Goal: Information Seeking & Learning: Check status

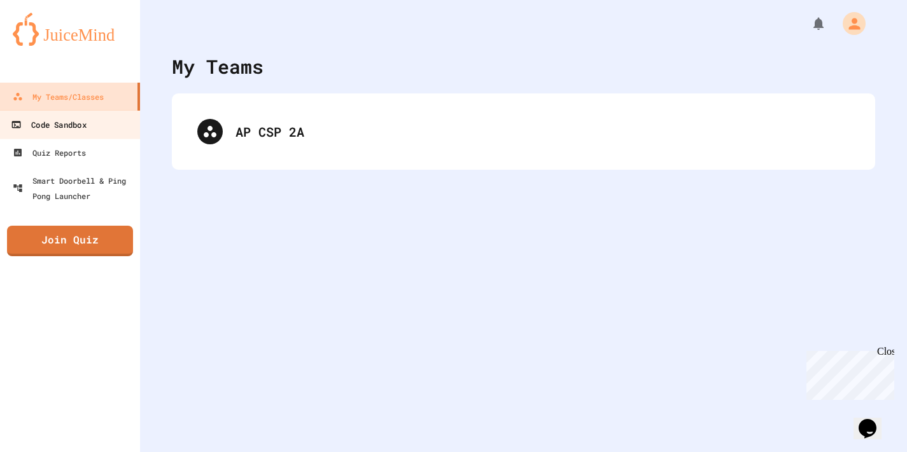
click at [92, 123] on link "Code Sandbox" at bounding box center [70, 124] width 144 height 29
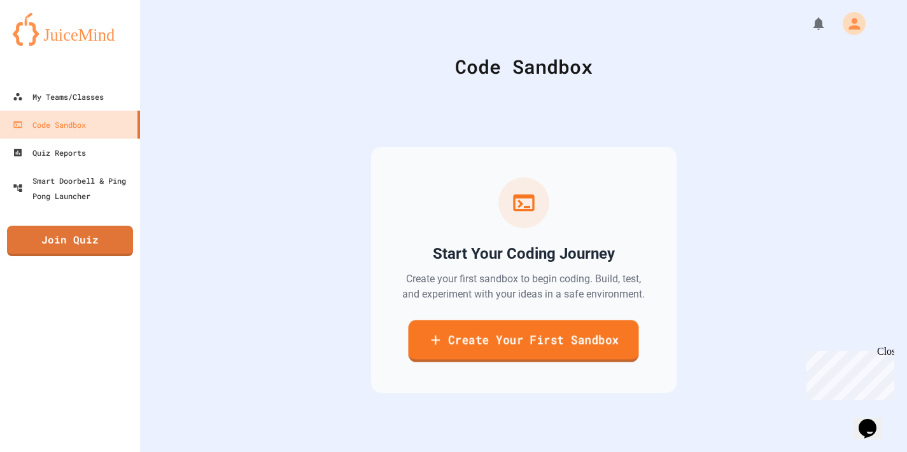
click at [459, 340] on link "Create Your First Sandbox" at bounding box center [523, 341] width 230 height 42
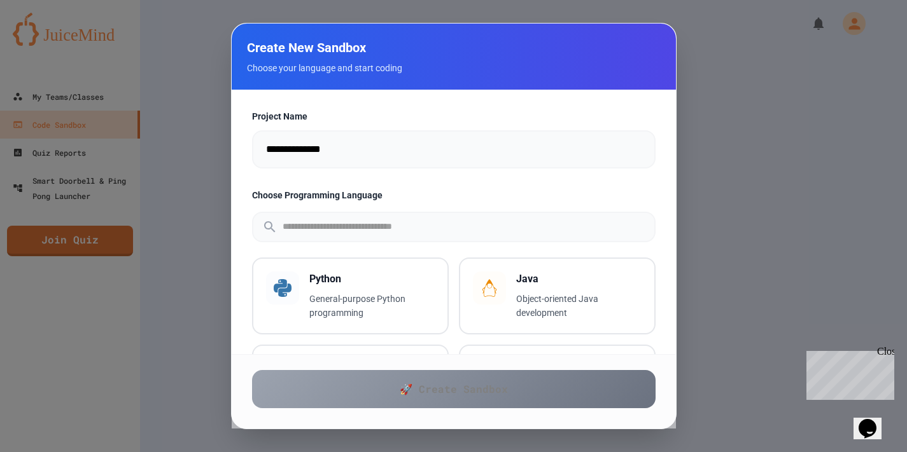
scroll to position [90, 0]
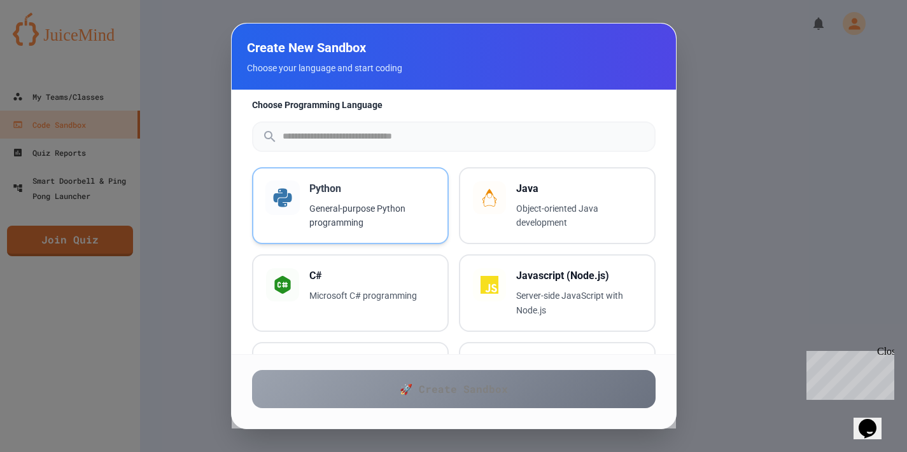
click at [335, 197] on div "Python General-purpose Python programming" at bounding box center [371, 206] width 125 height 50
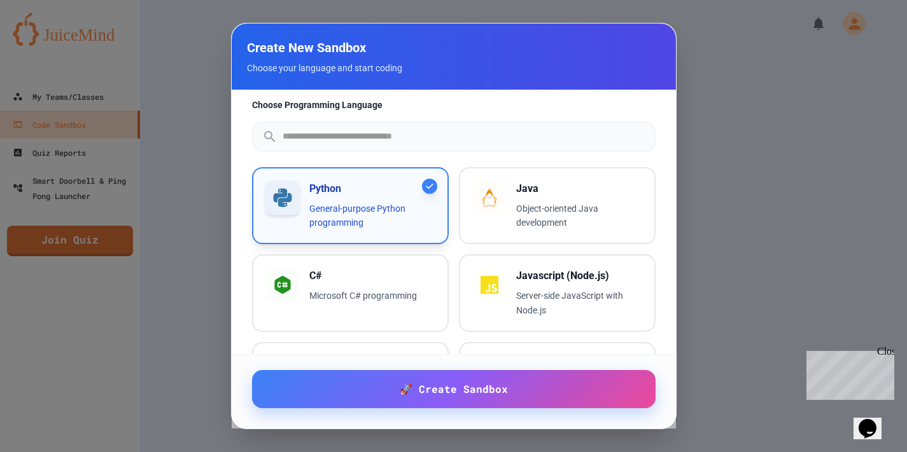
scroll to position [0, 0]
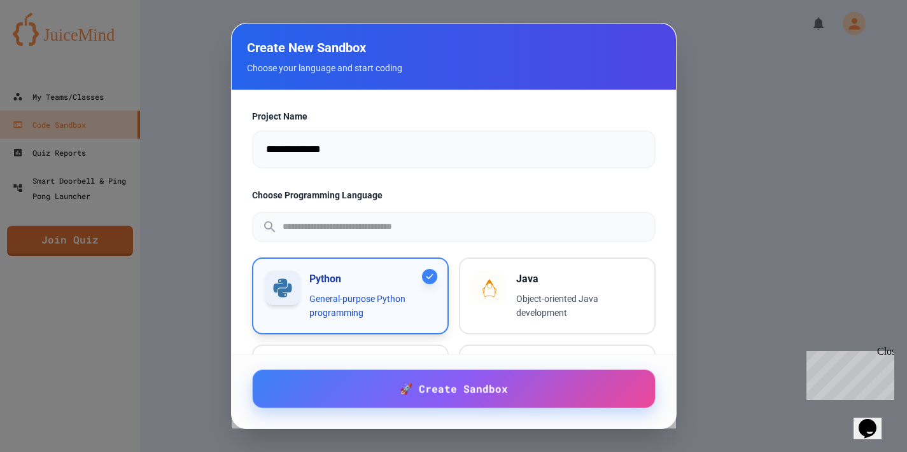
click at [375, 160] on input "**********" at bounding box center [453, 149] width 403 height 38
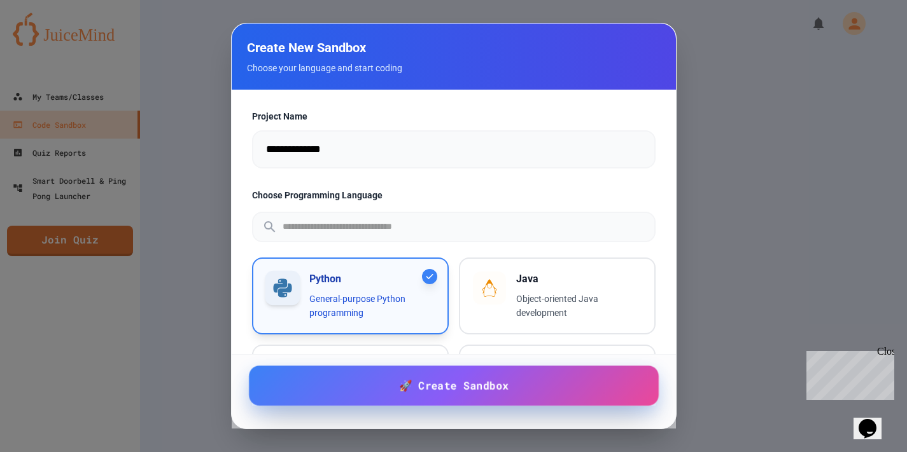
click at [372, 400] on link "🚀 Create Sandbox" at bounding box center [454, 386] width 410 height 40
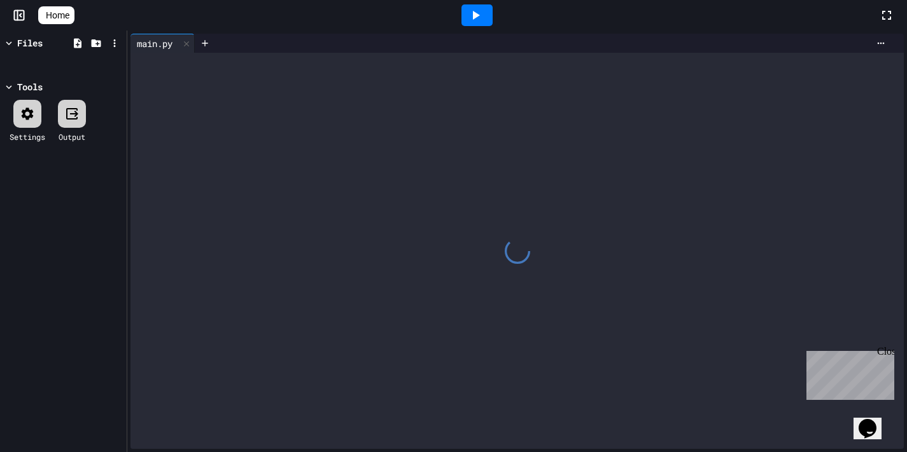
click at [380, 122] on div at bounding box center [516, 251] width 773 height 396
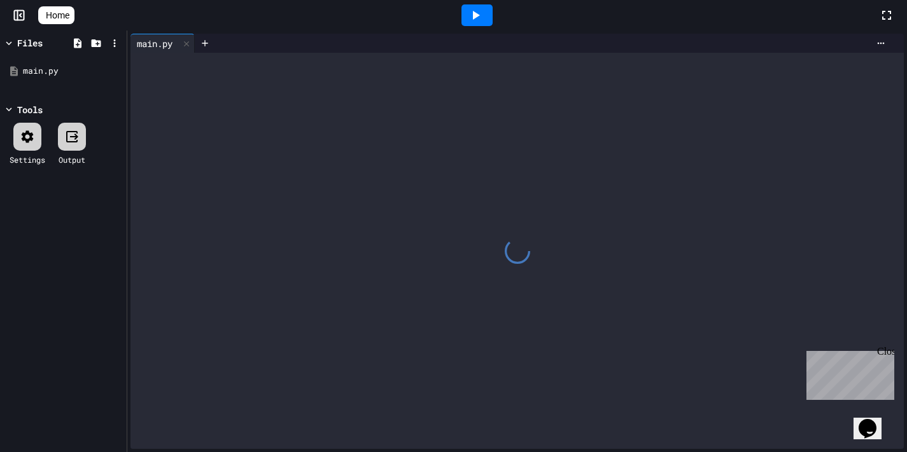
click at [392, 99] on div at bounding box center [516, 251] width 773 height 396
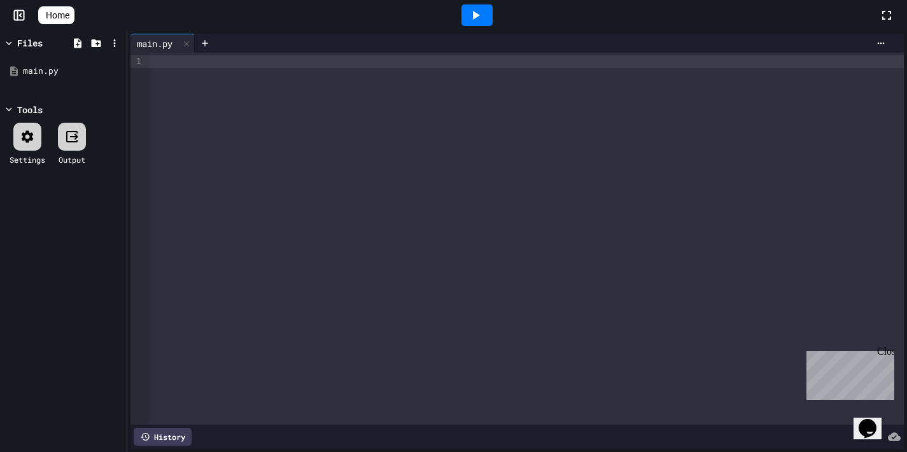
click at [301, 113] on div at bounding box center [526, 239] width 754 height 372
paste div
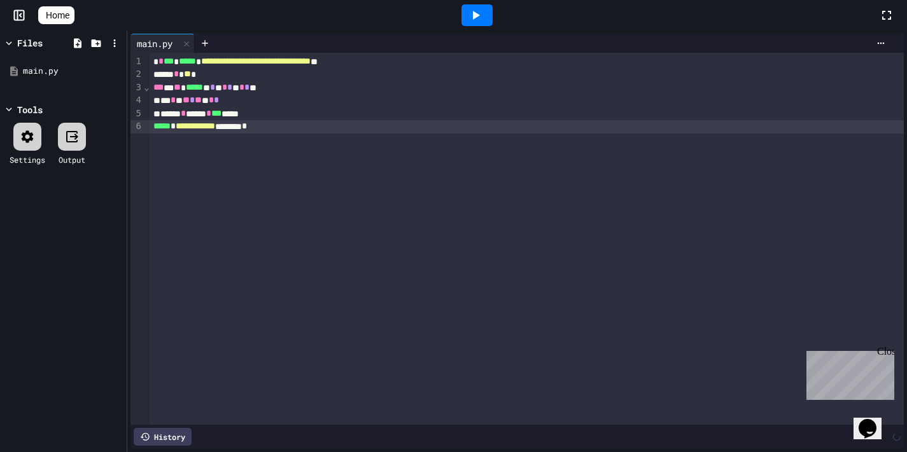
click at [389, 31] on div at bounding box center [476, 15] width 804 height 34
click at [477, 17] on icon at bounding box center [475, 15] width 15 height 15
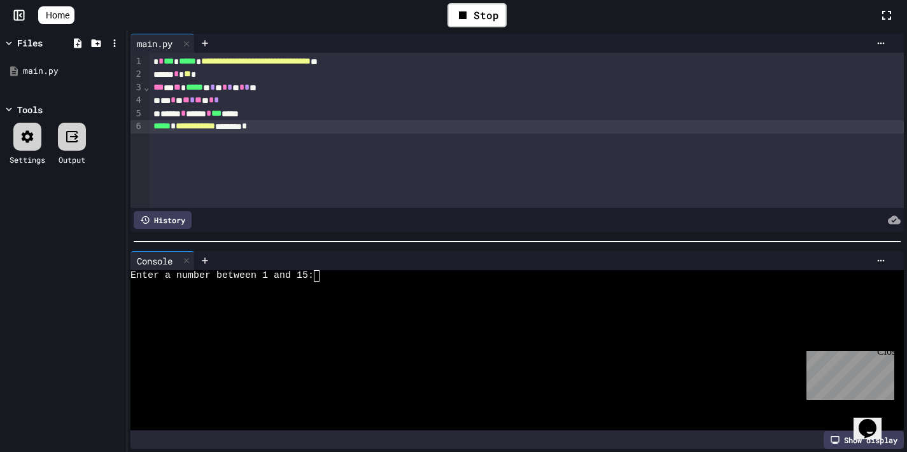
click at [393, 295] on div at bounding box center [510, 298] width 761 height 11
click at [885, 350] on div "Close" at bounding box center [885, 354] width 16 height 16
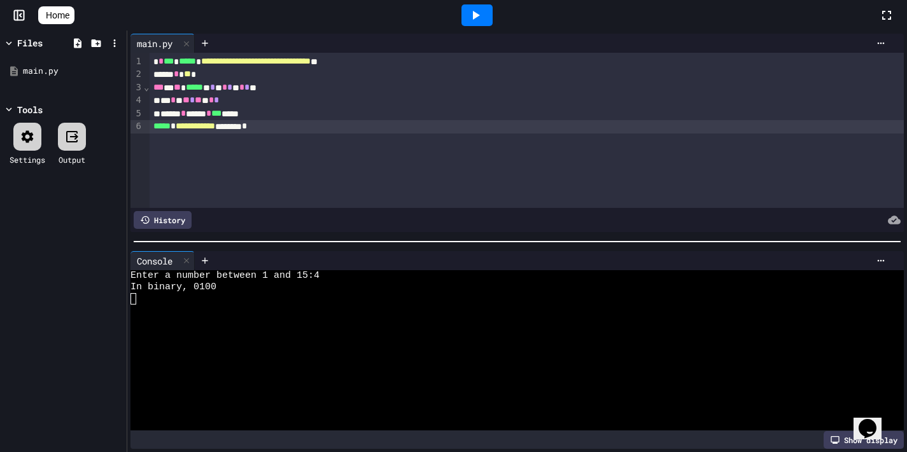
click at [887, 17] on icon at bounding box center [886, 15] width 15 height 15
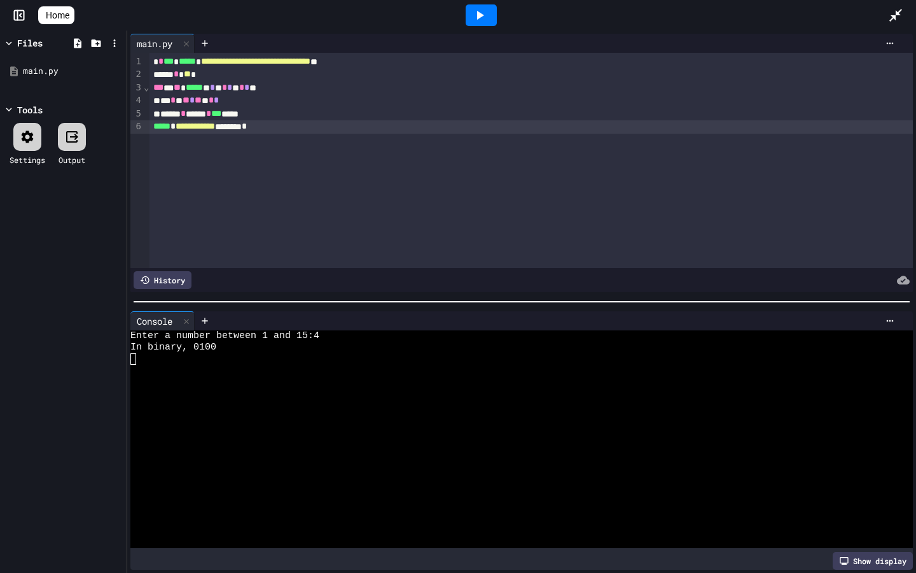
click at [57, 8] on link "Home" at bounding box center [56, 15] width 36 height 18
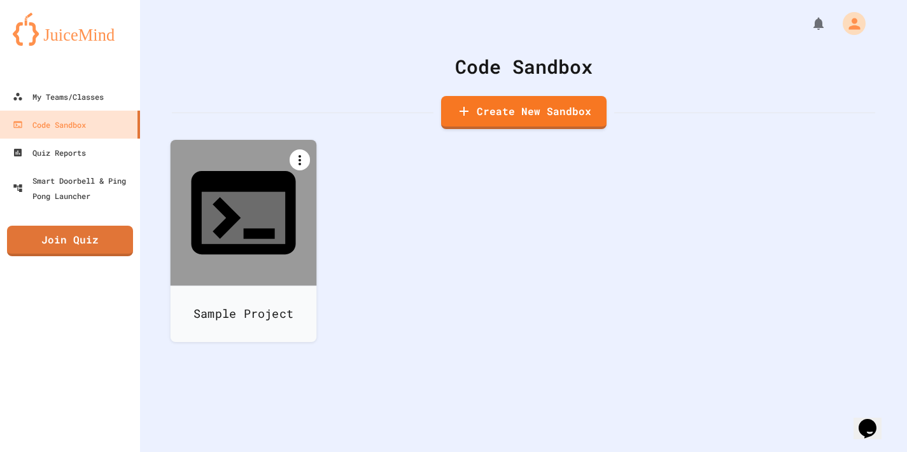
click at [300, 166] on icon at bounding box center [299, 160] width 15 height 15
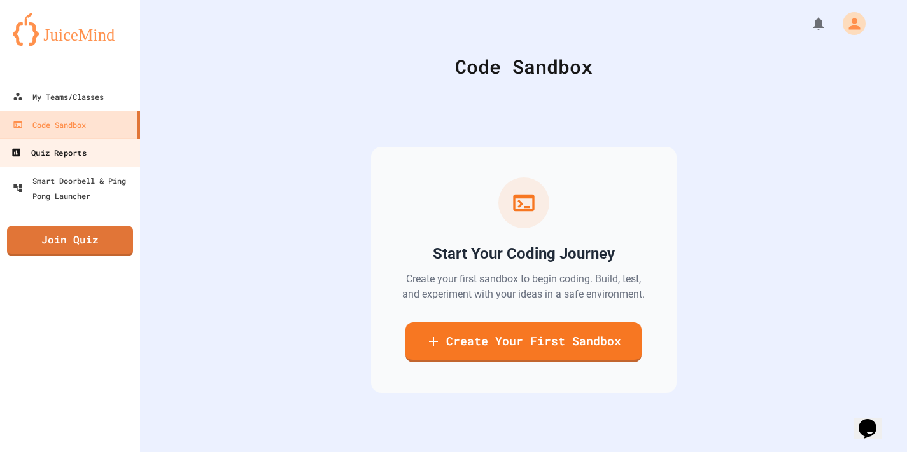
click at [66, 159] on div "Quiz Reports" at bounding box center [48, 153] width 75 height 16
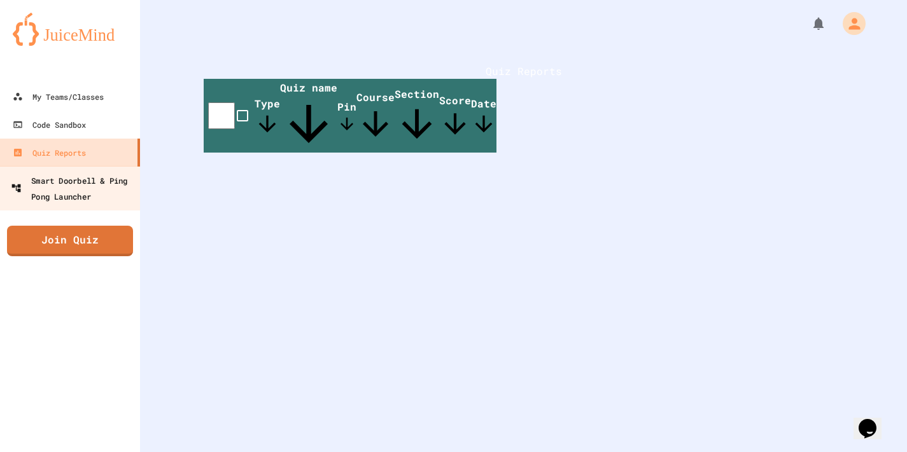
click at [62, 178] on div "Smart Doorbell & Ping Pong Launcher" at bounding box center [74, 187] width 126 height 31
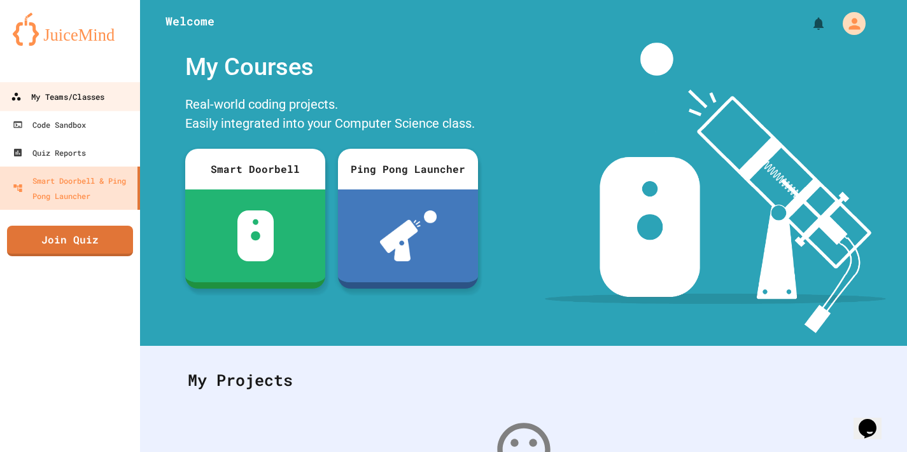
click at [76, 108] on link "My Teams/Classes" at bounding box center [70, 96] width 144 height 29
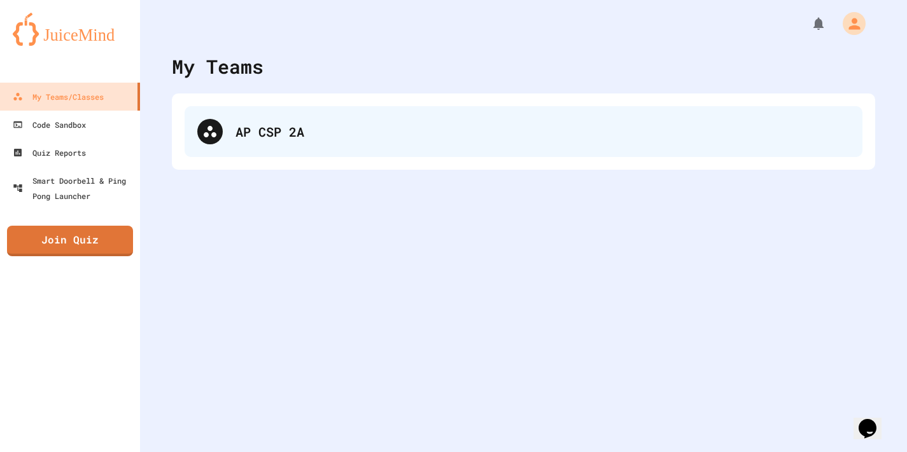
click at [321, 148] on div "AP CSP 2A" at bounding box center [523, 131] width 678 height 51
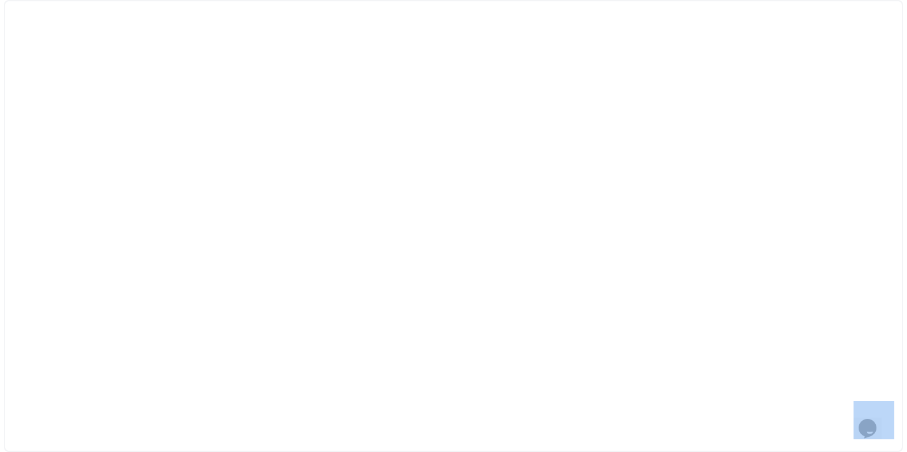
click at [321, 148] on div at bounding box center [453, 226] width 899 height 452
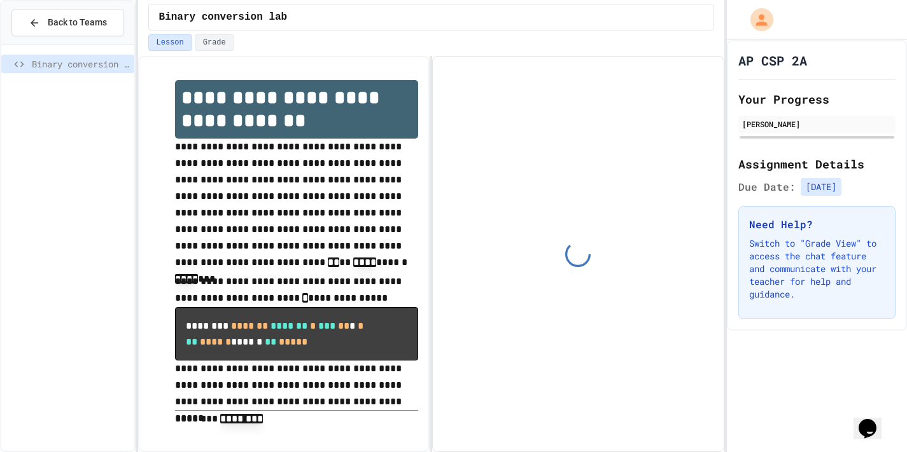
click at [767, 190] on span "Due Date:" at bounding box center [766, 186] width 57 height 15
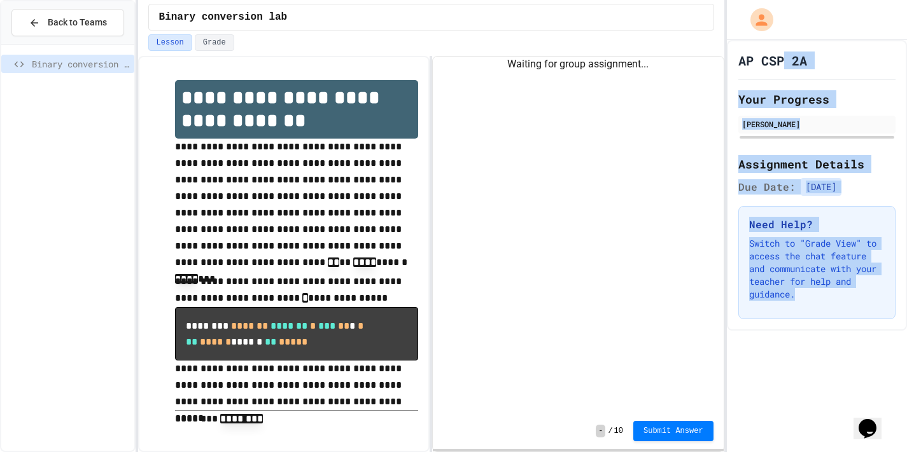
drag, startPoint x: 782, startPoint y: 319, endPoint x: 780, endPoint y: 67, distance: 251.3
click at [780, 67] on div "AP CSP 2A Your Progress [PERSON_NAME] Assignment Details Due Date: [DATE] Need …" at bounding box center [816, 185] width 180 height 291
click at [780, 67] on h1 "AP CSP 2A" at bounding box center [772, 61] width 69 height 18
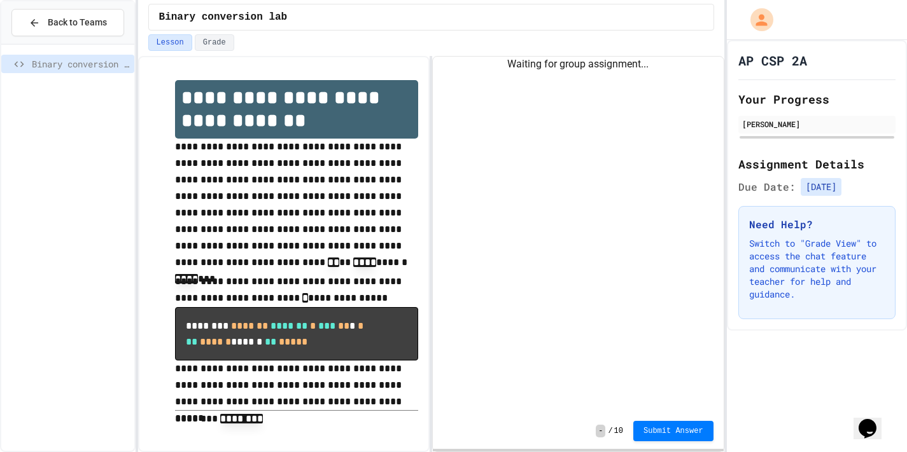
click at [579, 197] on div "Waiting for group assignment..." at bounding box center [578, 235] width 291 height 357
click at [513, 115] on div "Waiting for group assignment..." at bounding box center [578, 235] width 291 height 357
click at [32, 29] on div "Back to Teams" at bounding box center [68, 22] width 78 height 13
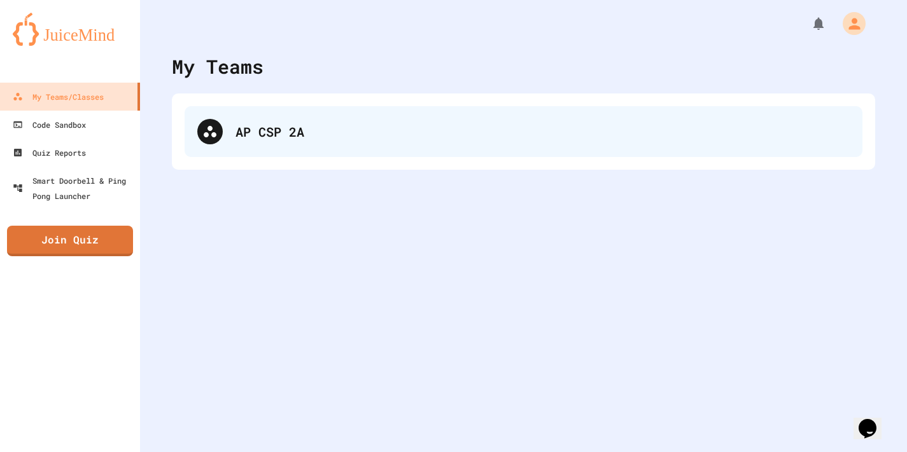
click at [279, 112] on div "AP CSP 2A" at bounding box center [523, 131] width 678 height 51
